Goal: Task Accomplishment & Management: Use online tool/utility

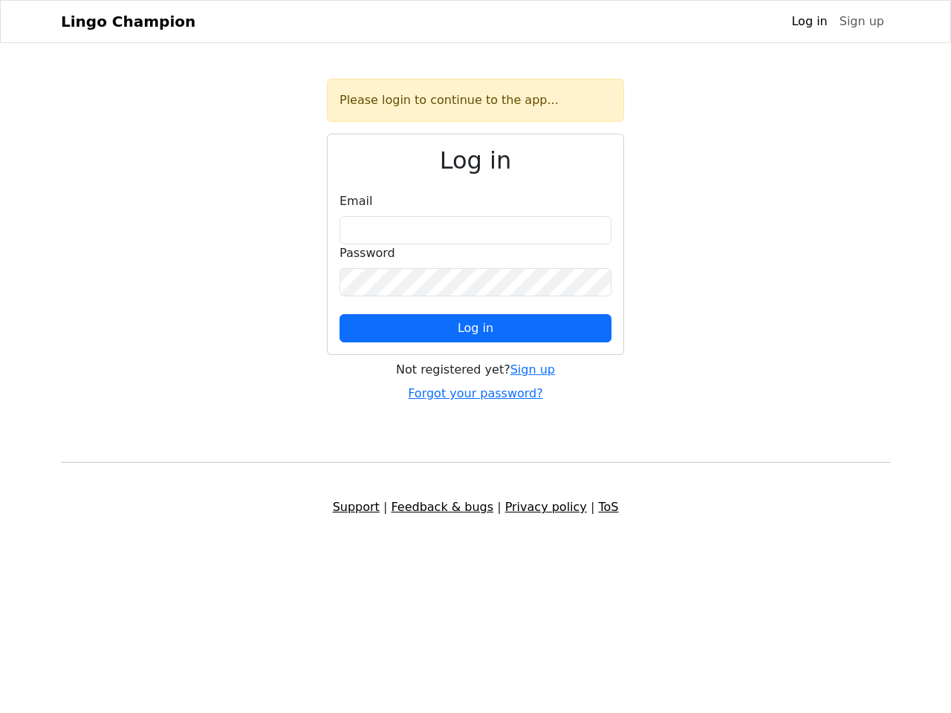
click at [475, 328] on span "Log in" at bounding box center [475, 328] width 36 height 14
